Goal: Check status: Check status

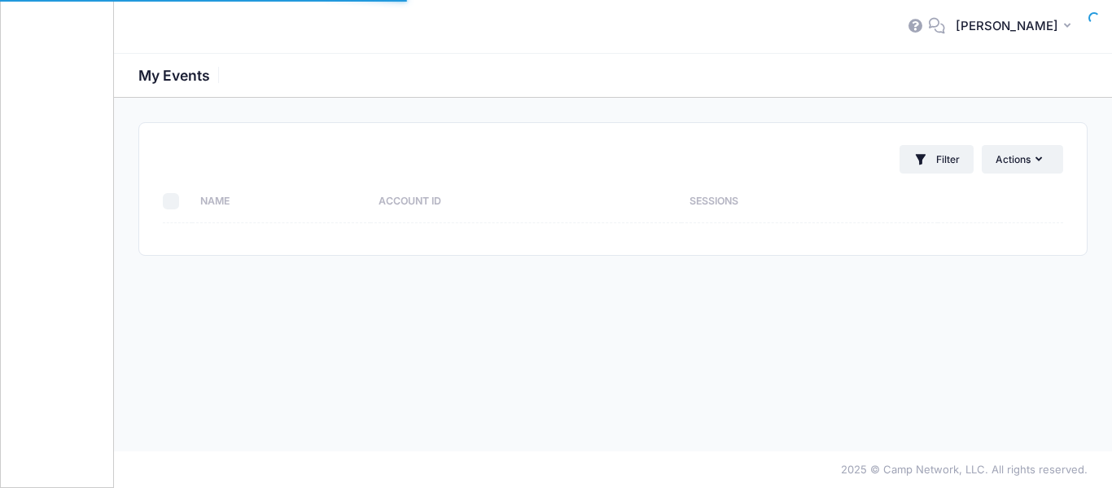
select select "10"
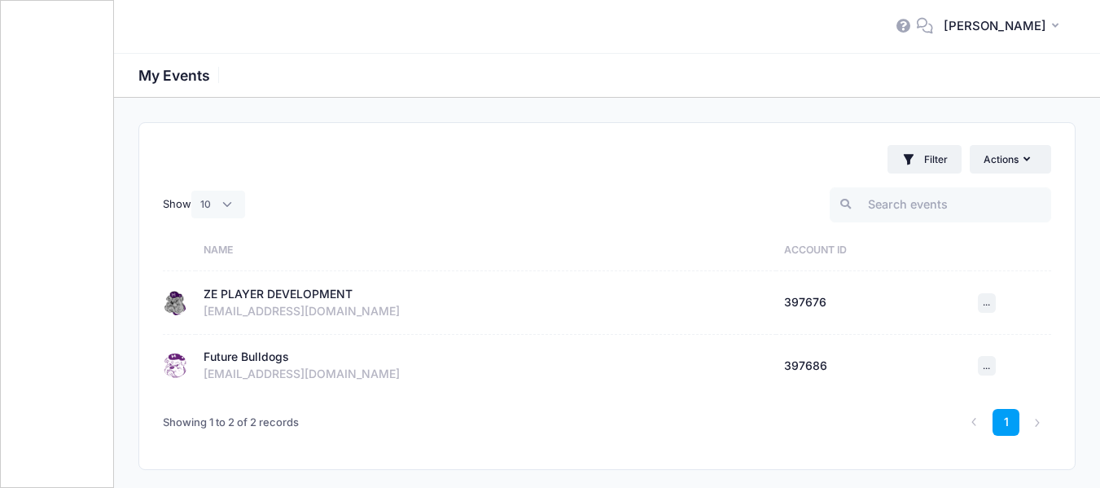
click at [247, 294] on div "ZE PLAYER DEVELOPMENT" at bounding box center [277, 294] width 149 height 17
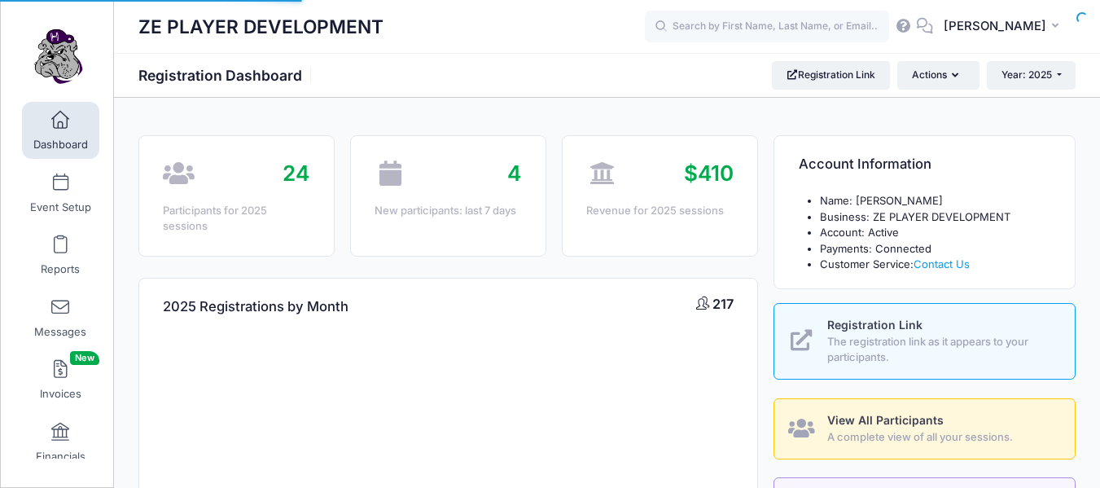
select select
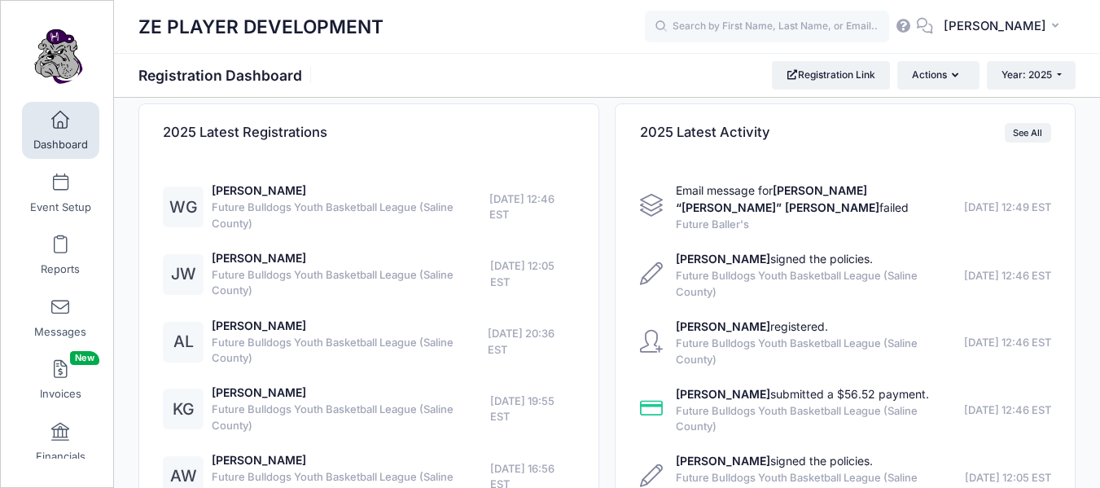
scroll to position [927, 0]
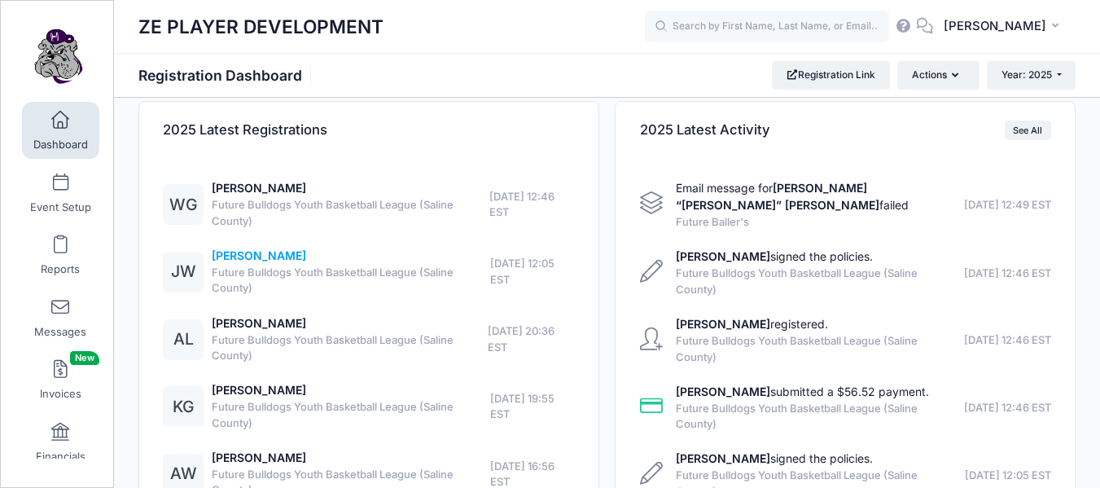
click at [235, 252] on link "[PERSON_NAME]" at bounding box center [259, 255] width 94 height 14
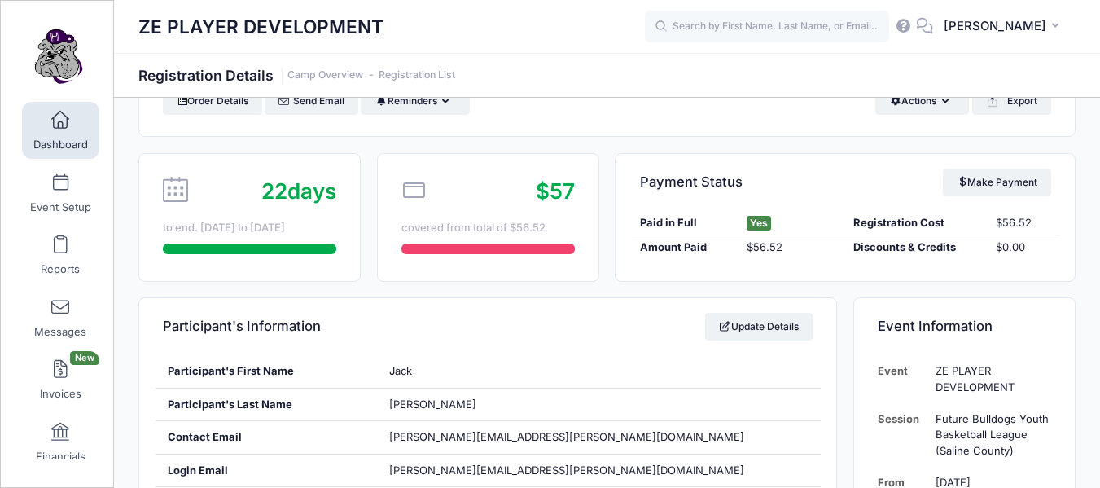
scroll to position [5, 0]
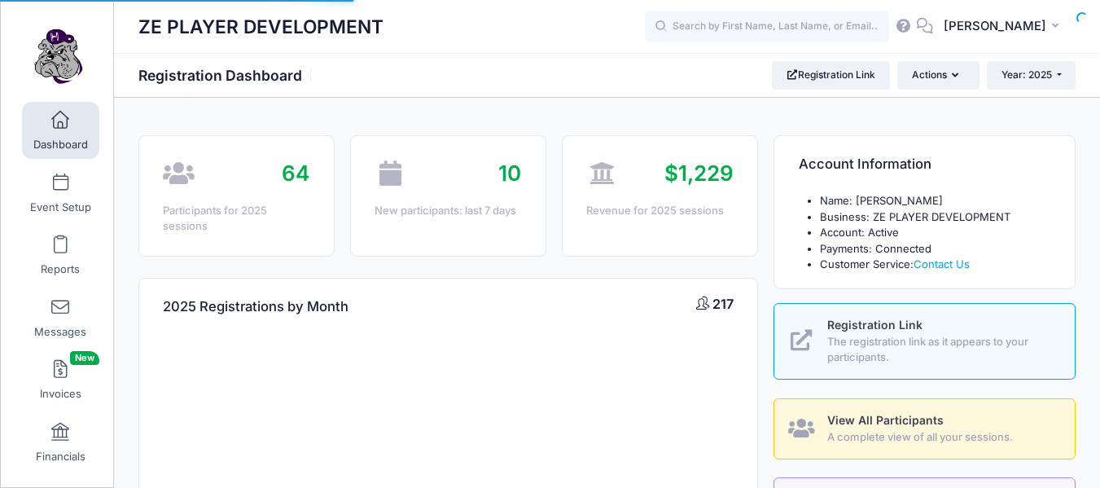
select select
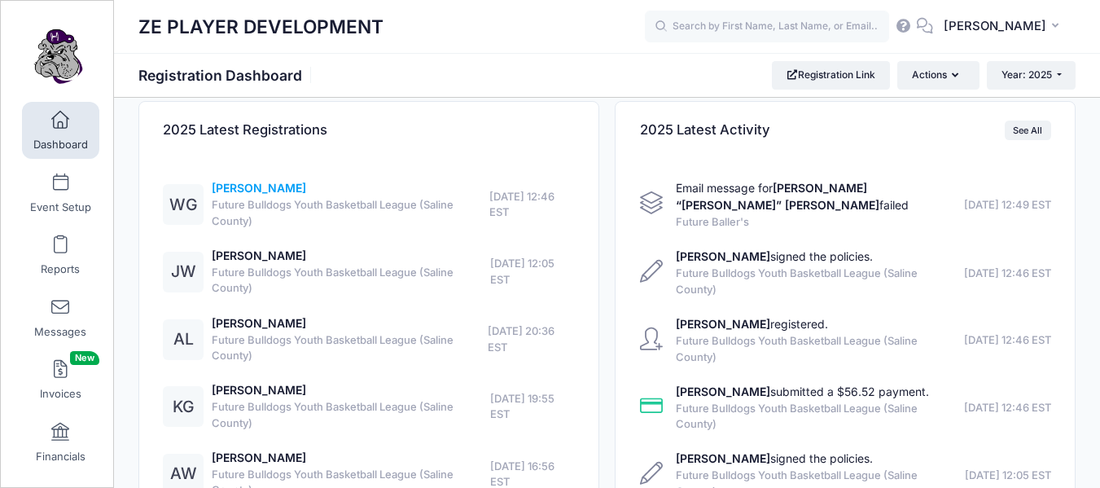
click at [252, 185] on link "[PERSON_NAME]" at bounding box center [259, 188] width 94 height 14
